Goal: Information Seeking & Learning: Check status

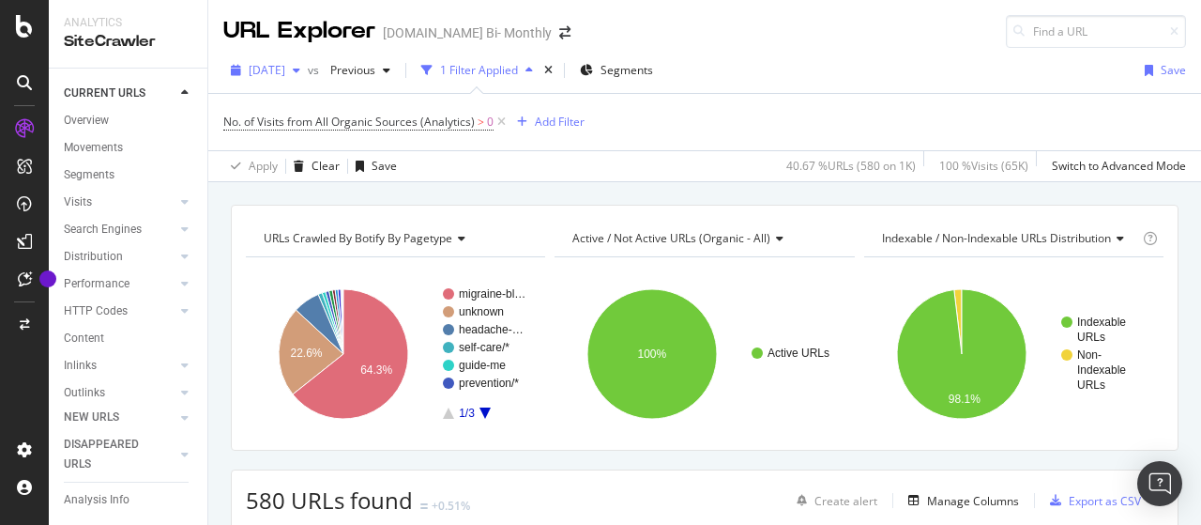
click at [308, 62] on div "[DATE]" at bounding box center [265, 70] width 84 height 28
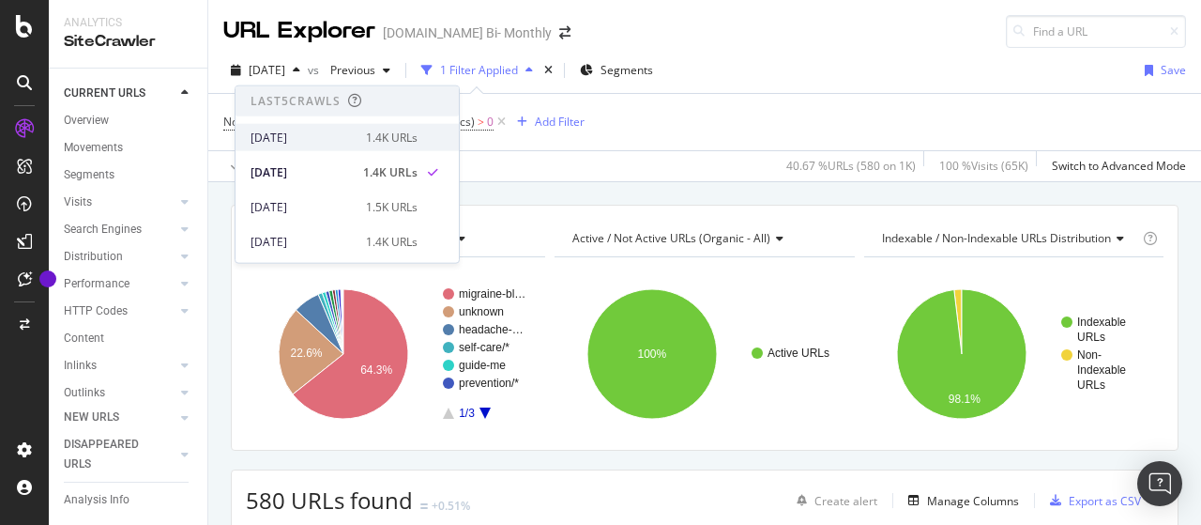
click at [330, 138] on div "[DATE]" at bounding box center [303, 137] width 104 height 17
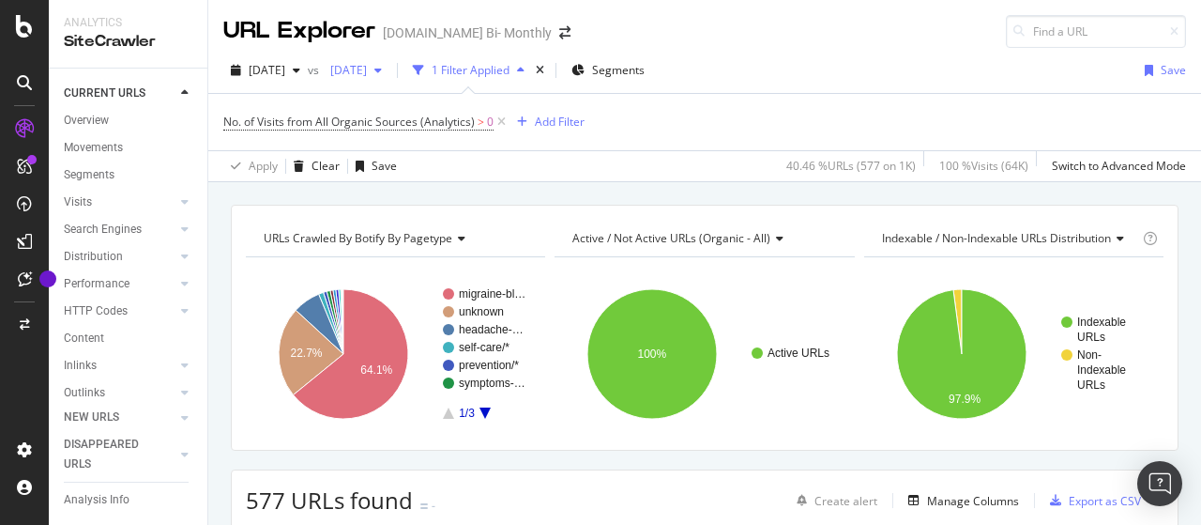
click at [367, 72] on span "[DATE]" at bounding box center [345, 70] width 44 height 16
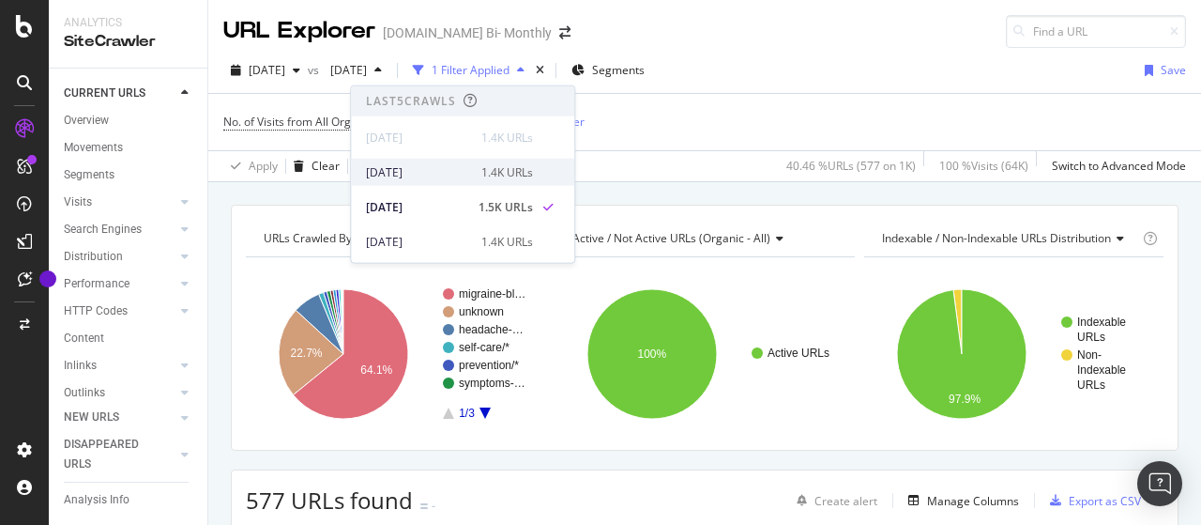
click at [454, 168] on div "[DATE]" at bounding box center [418, 171] width 104 height 17
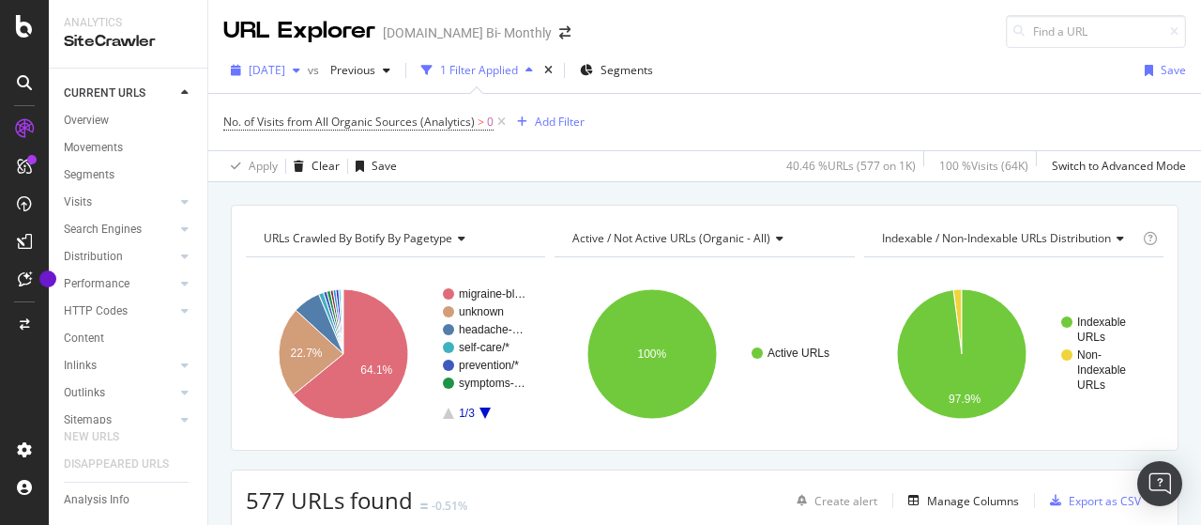
click at [285, 69] on span "[DATE]" at bounding box center [267, 70] width 37 height 16
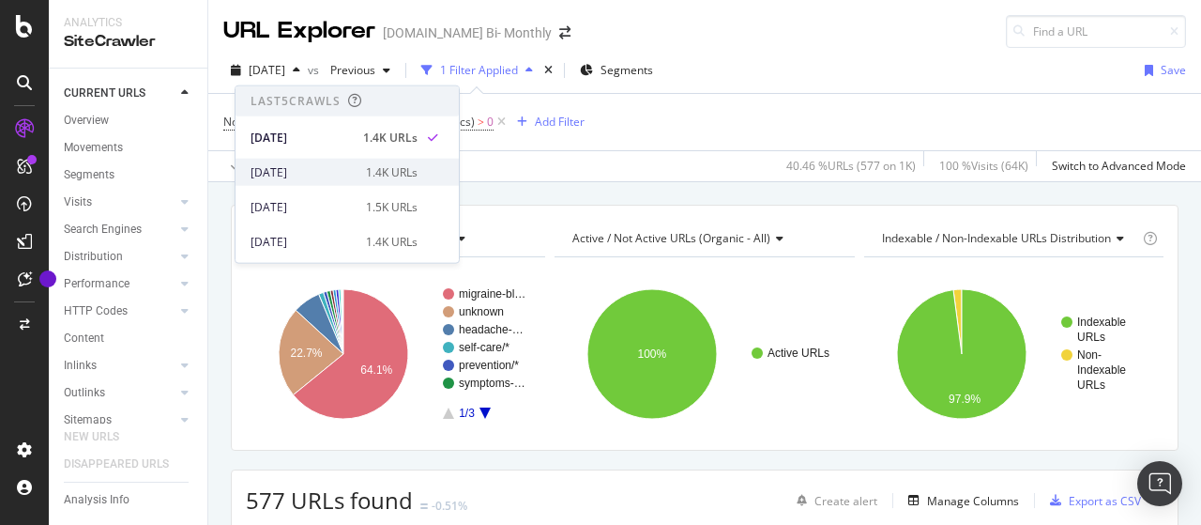
click at [316, 160] on div "[DATE] 1.4K URLs" at bounding box center [347, 172] width 223 height 27
